Goal: Task Accomplishment & Management: Manage account settings

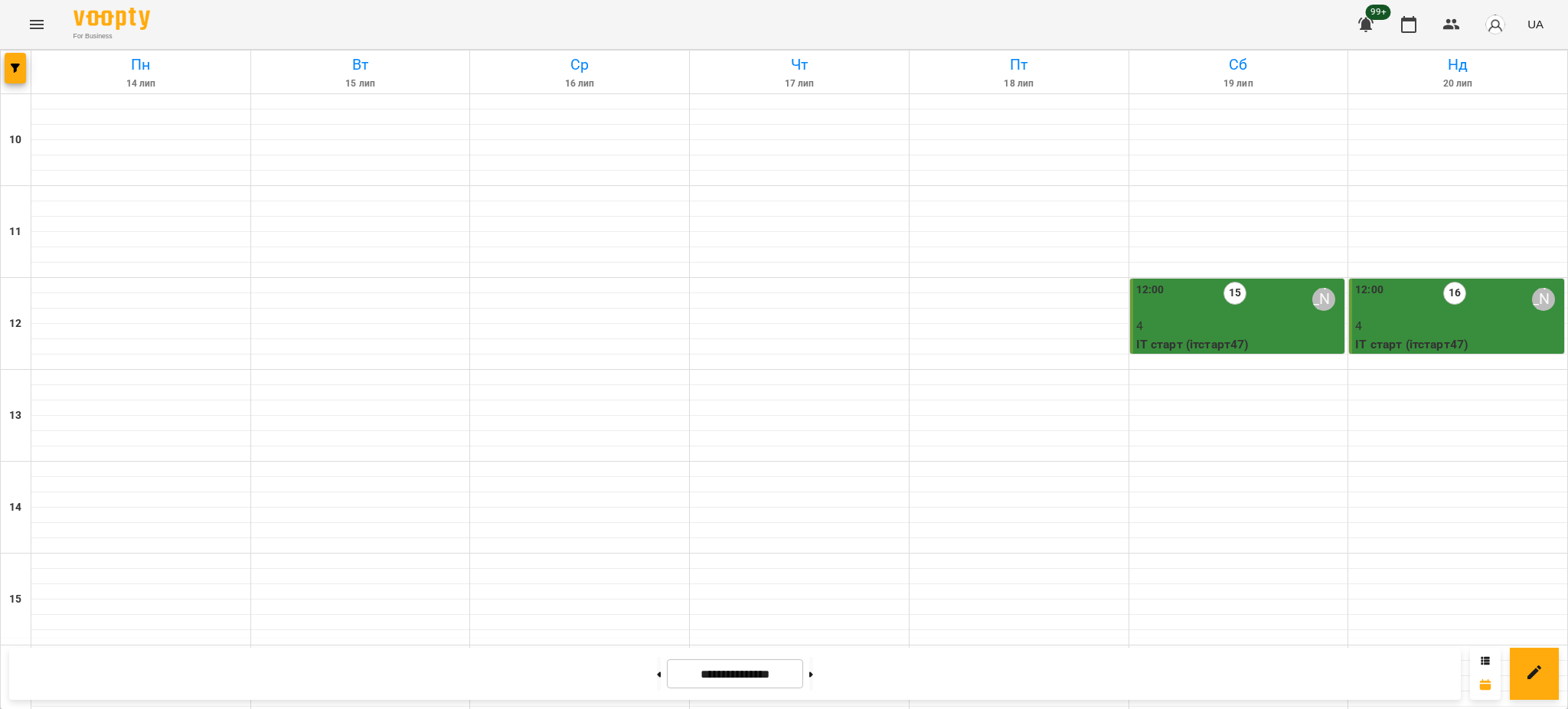
scroll to position [648, 0]
click at [813, 679] on button at bounding box center [811, 673] width 3 height 33
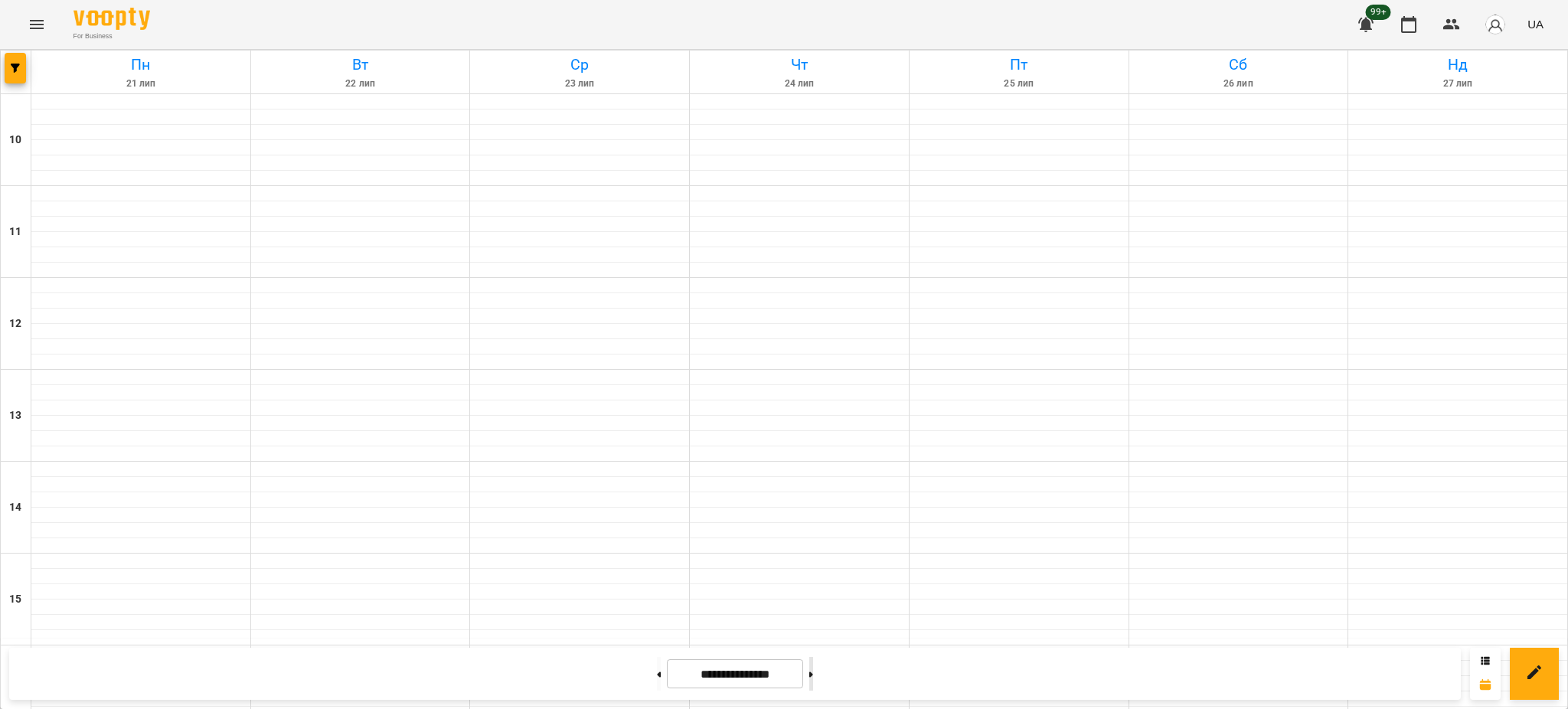
click at [813, 679] on button at bounding box center [811, 673] width 3 height 33
click at [813, 674] on button at bounding box center [811, 673] width 3 height 33
click at [813, 667] on button at bounding box center [811, 673] width 3 height 33
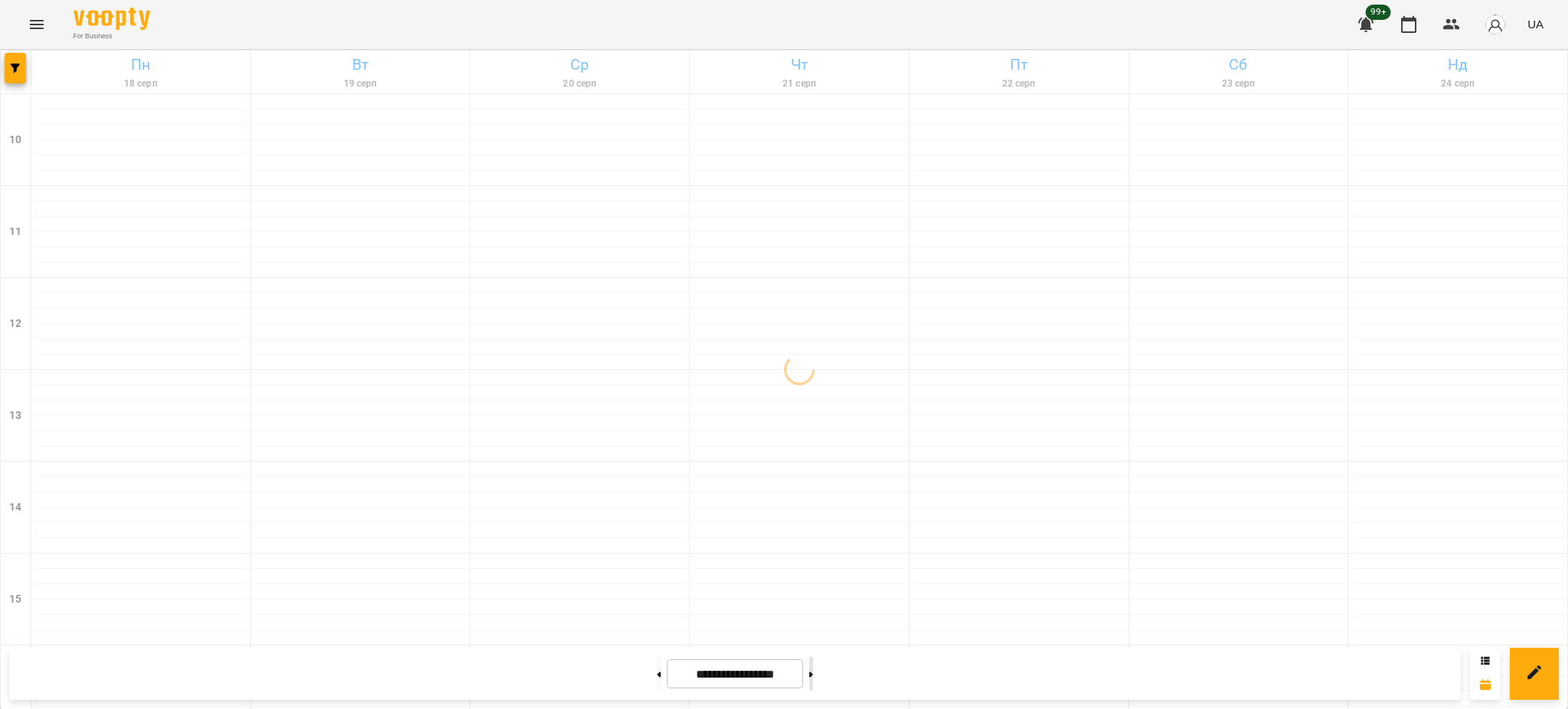
click at [813, 667] on button at bounding box center [811, 673] width 3 height 33
click at [657, 671] on icon at bounding box center [659, 674] width 3 height 6
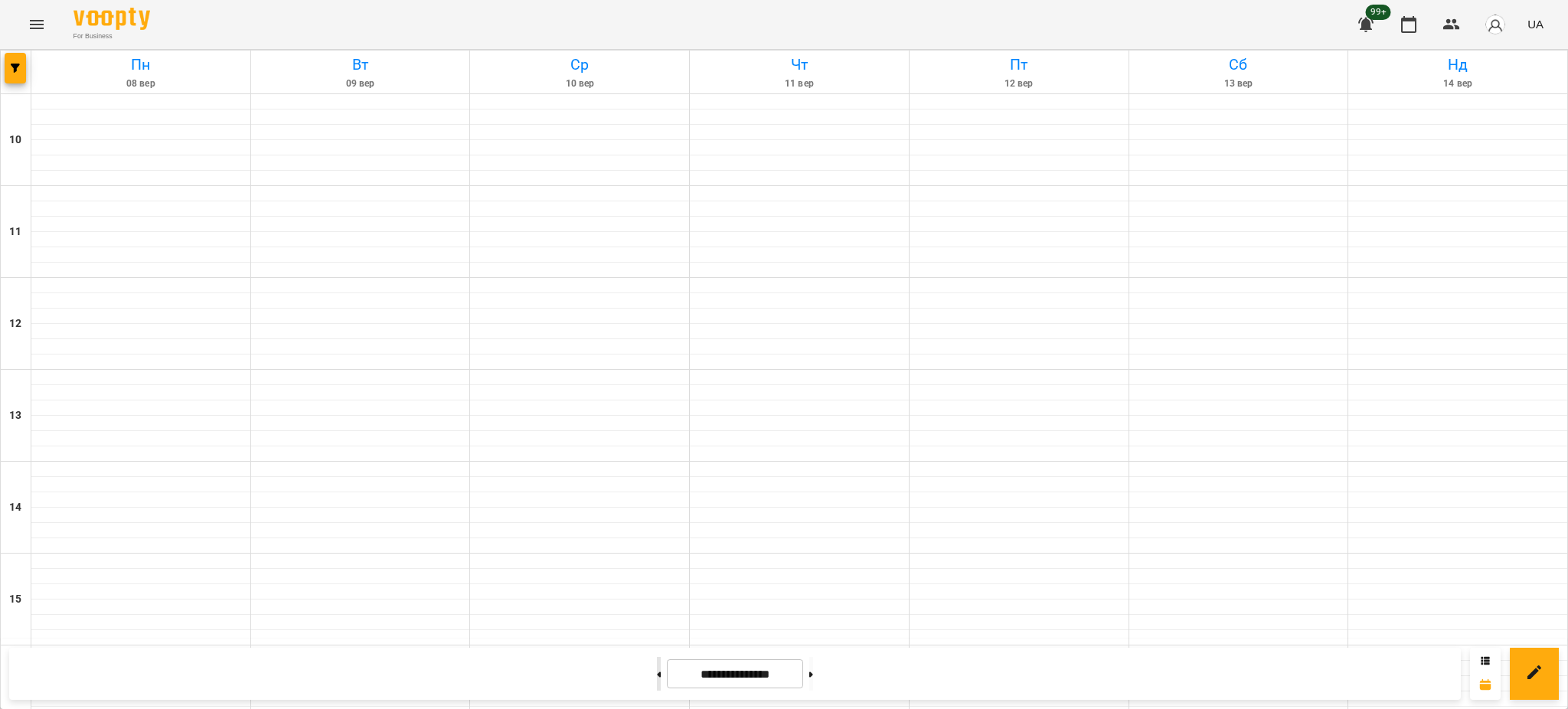
click at [657, 671] on icon at bounding box center [659, 674] width 3 height 6
type input "**********"
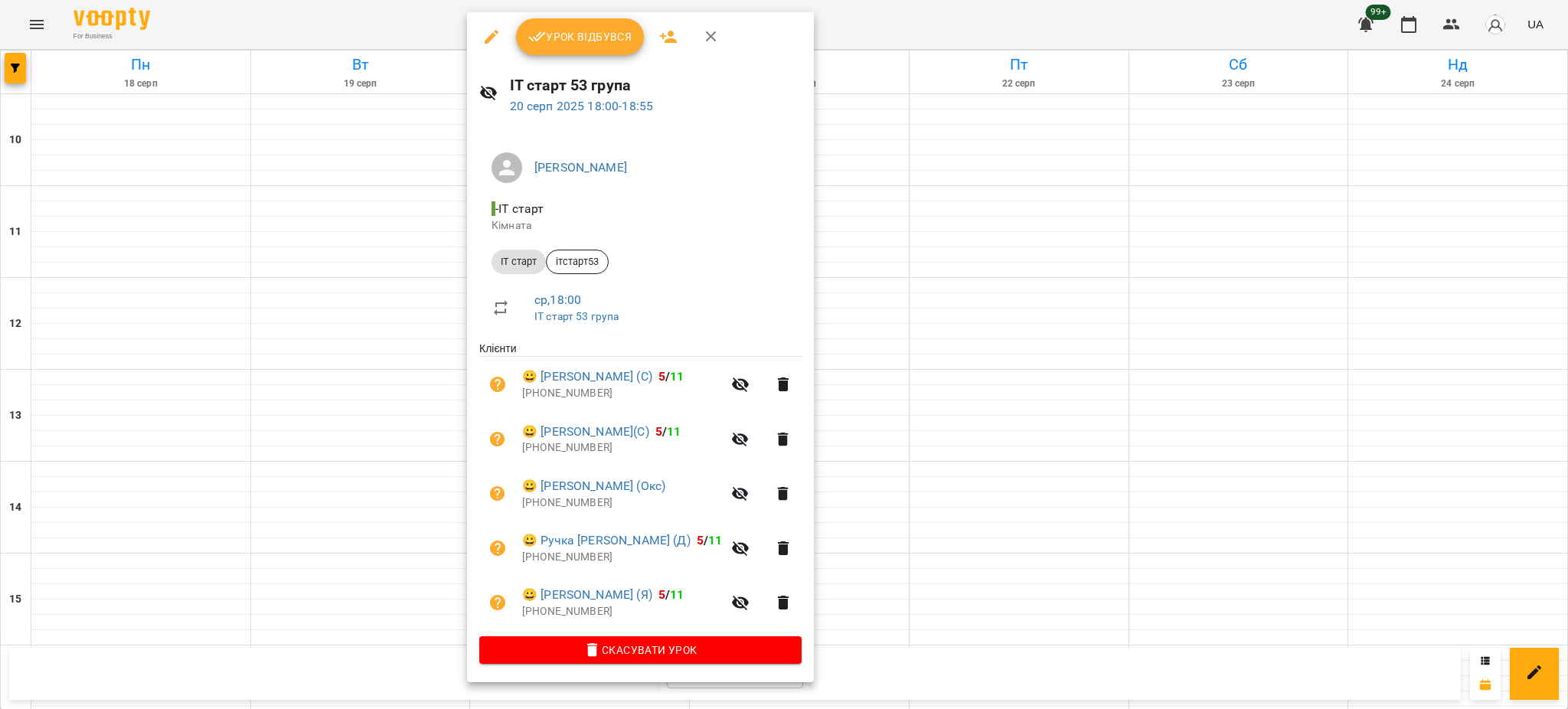
click at [840, 286] on div at bounding box center [784, 354] width 1568 height 709
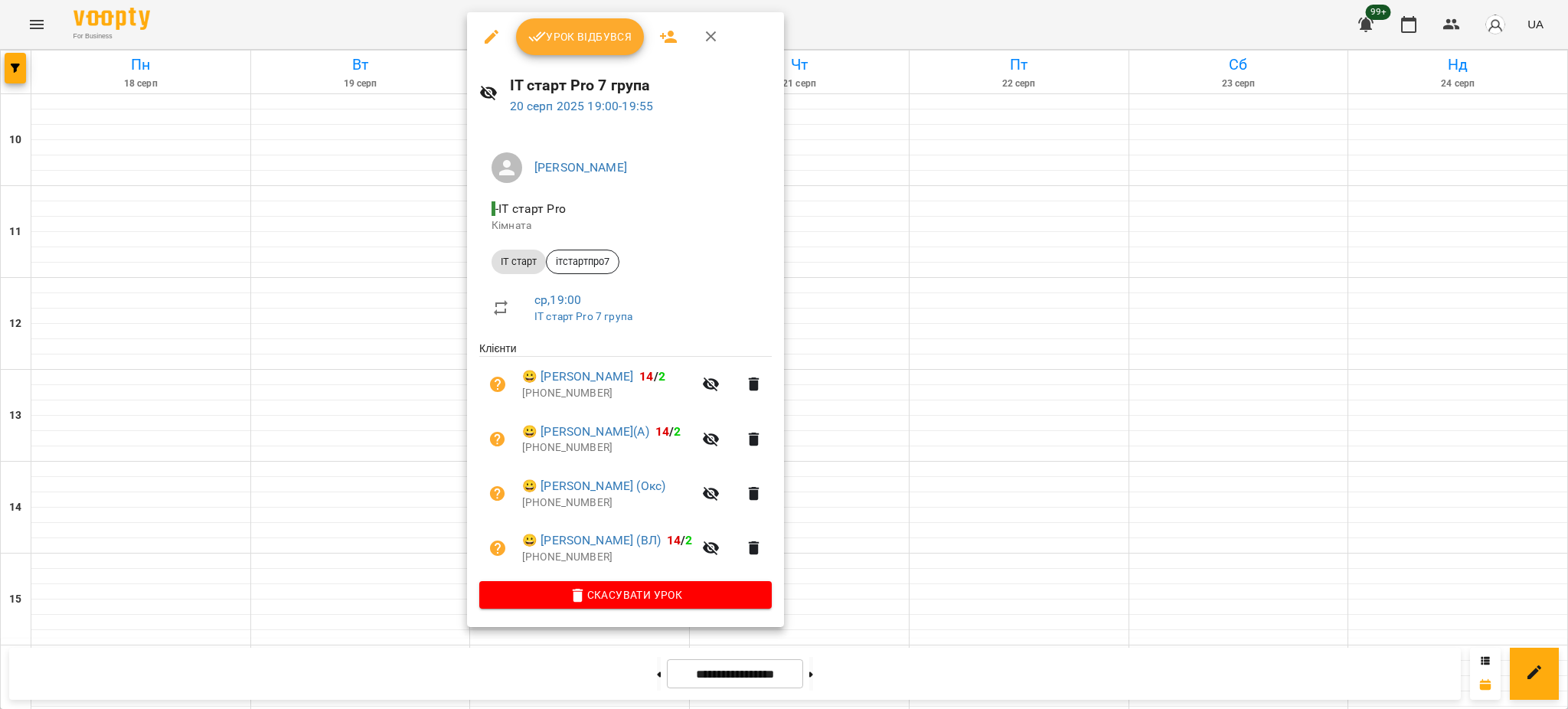
click at [574, 46] on button "Урок відбувся" at bounding box center [580, 37] width 129 height 37
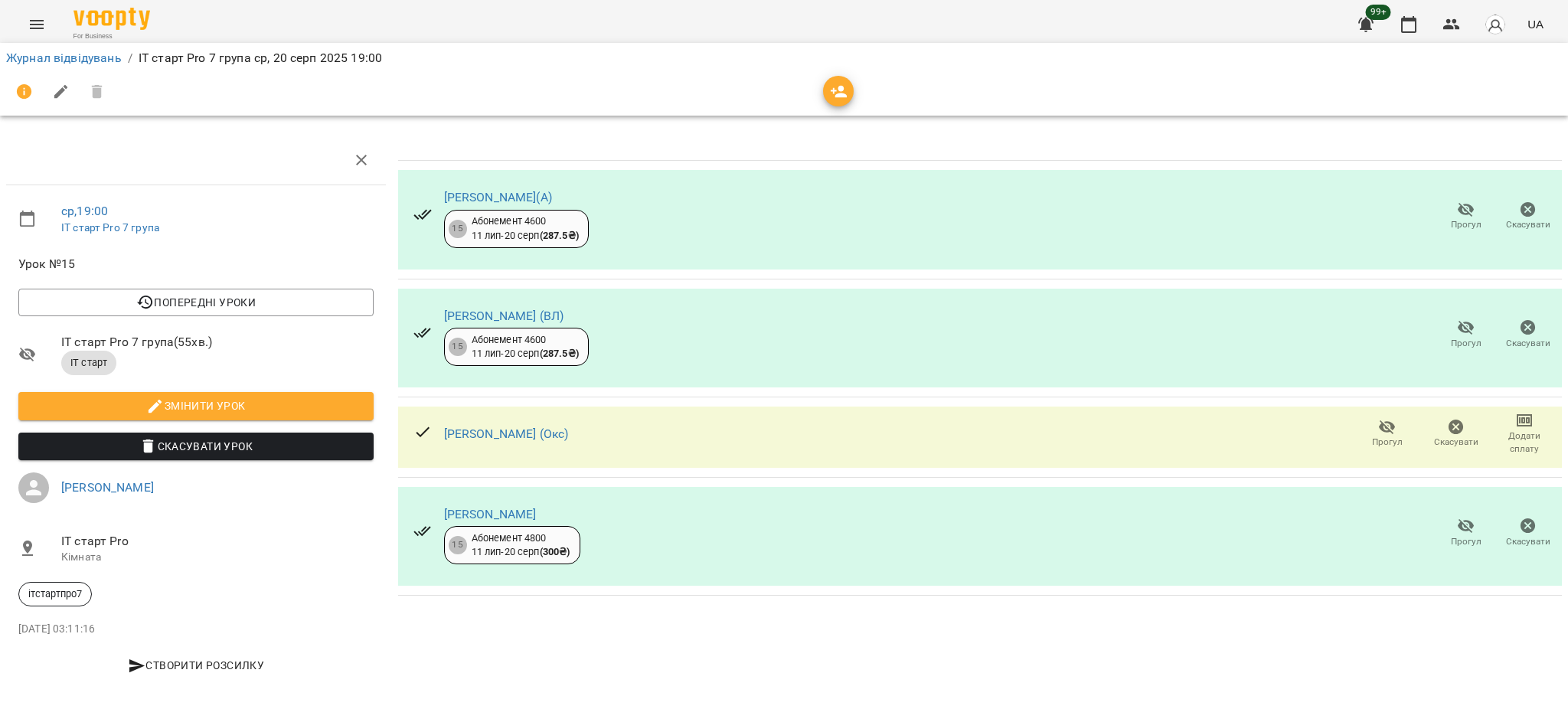
click at [1444, 212] on span "Прогул" at bounding box center [1466, 216] width 44 height 31
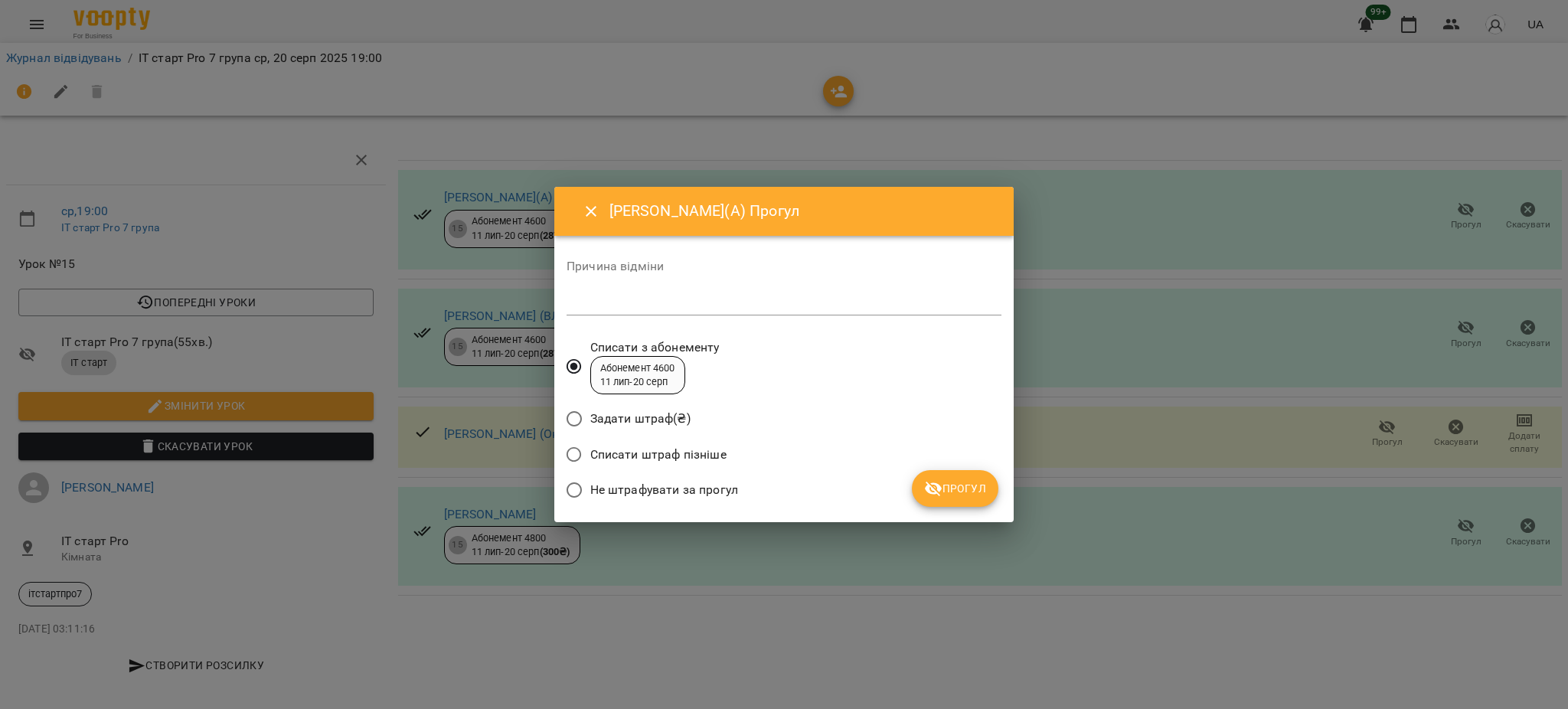
click at [952, 485] on span "Прогул" at bounding box center [955, 488] width 62 height 19
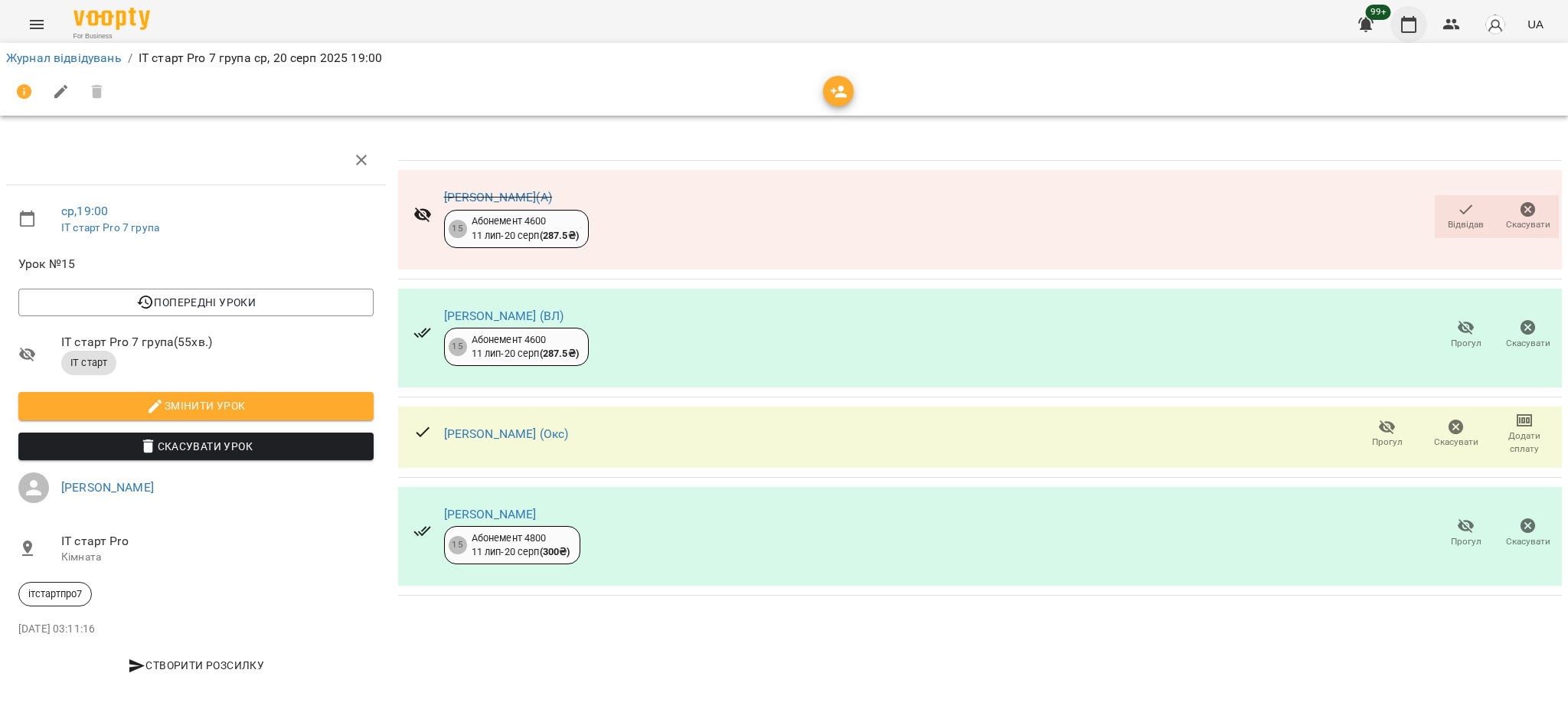
click at [1408, 21] on icon "button" at bounding box center [1409, 25] width 19 height 19
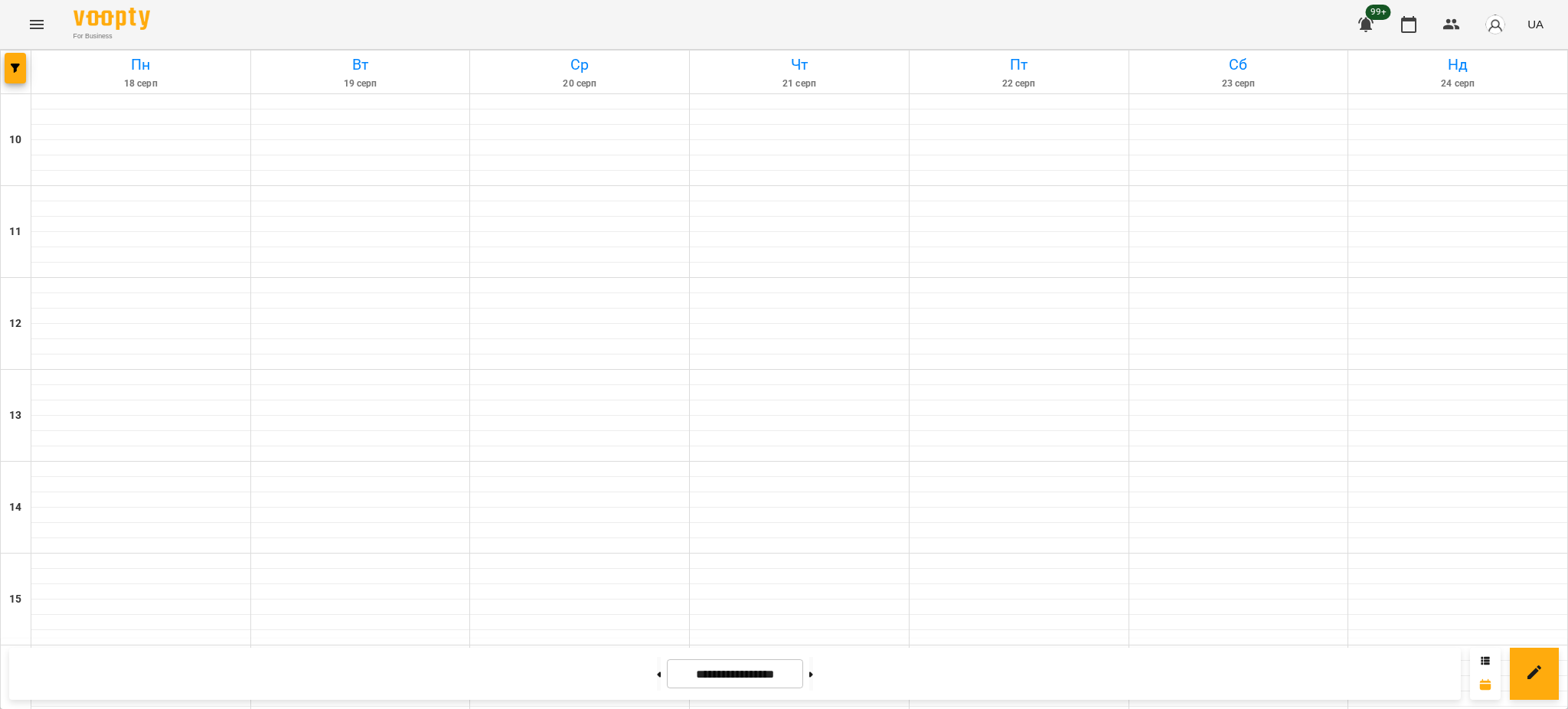
scroll to position [509, 0]
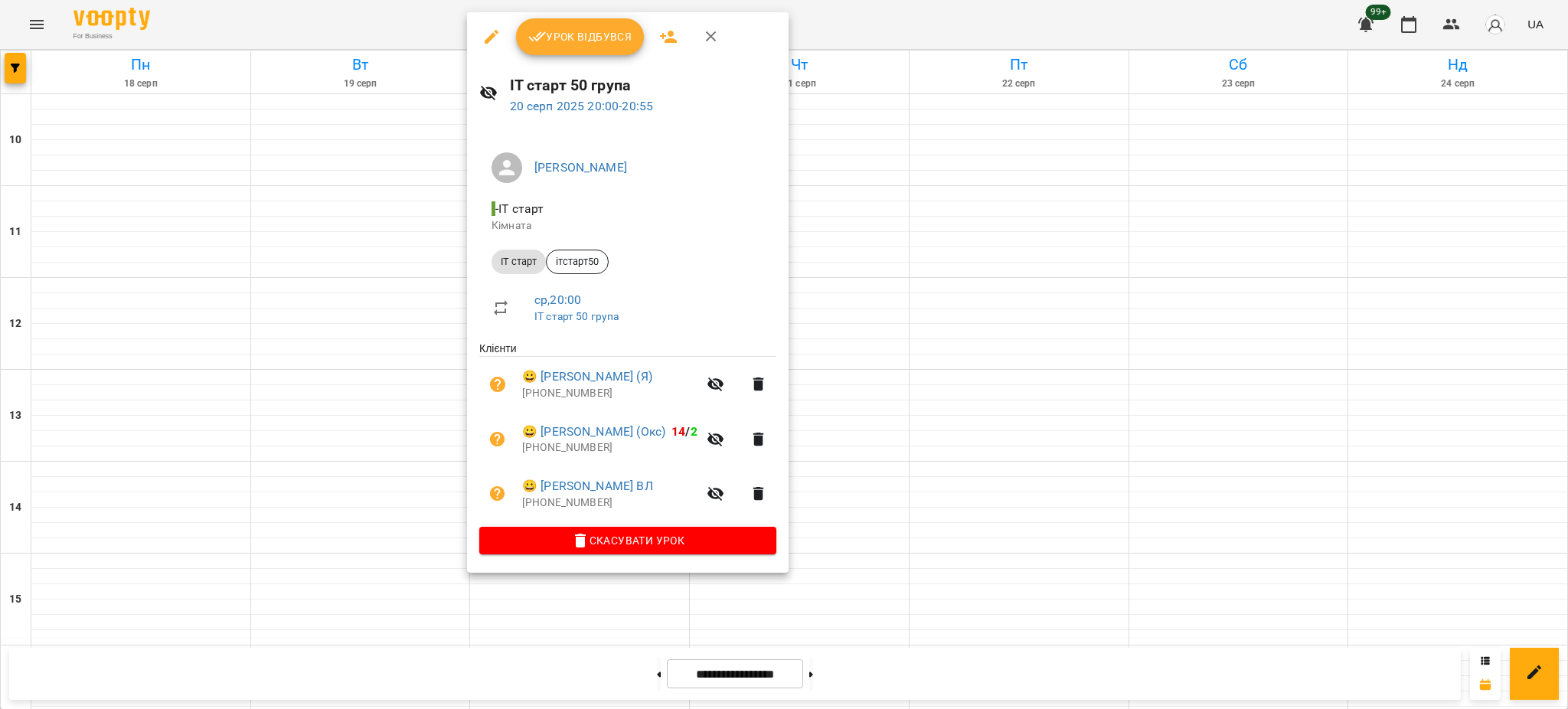
click at [559, 25] on button "Урок відбувся" at bounding box center [580, 37] width 129 height 37
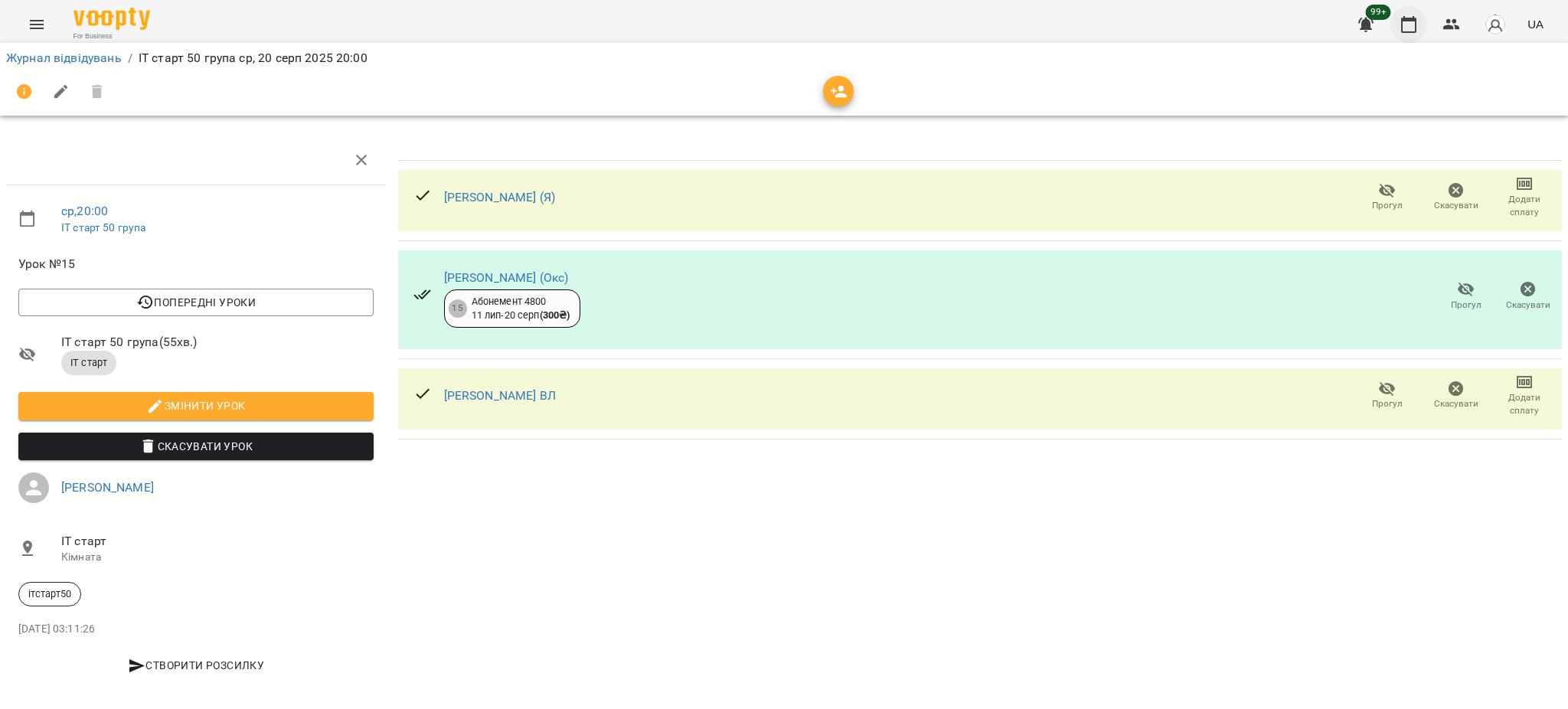
click at [1404, 33] on icon "button" at bounding box center [1409, 25] width 19 height 19
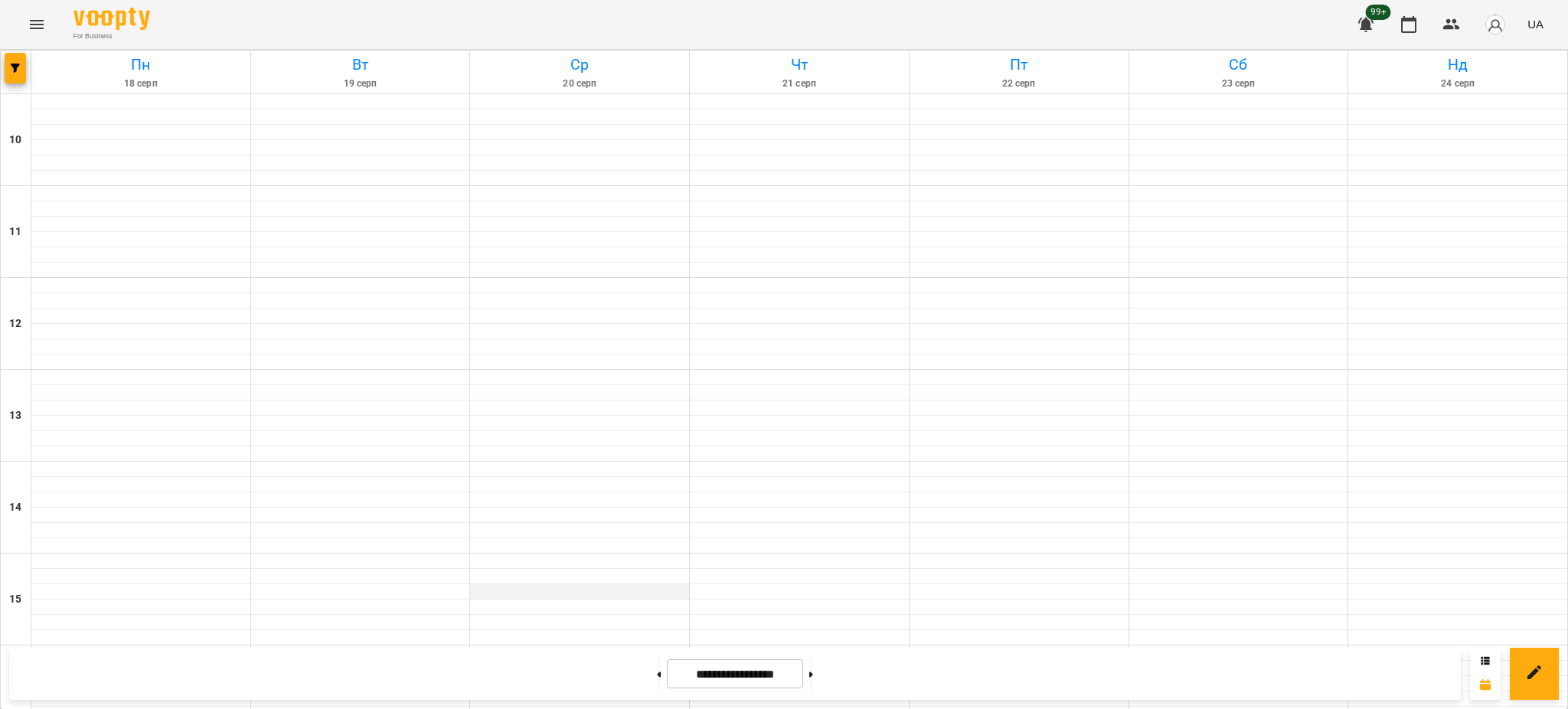
scroll to position [509, 0]
